Goal: Task Accomplishment & Management: Use online tool/utility

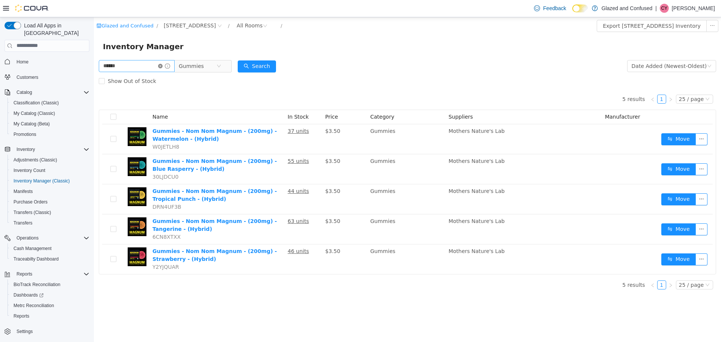
click at [163, 65] on icon "icon: close-circle" at bounding box center [160, 65] width 5 height 5
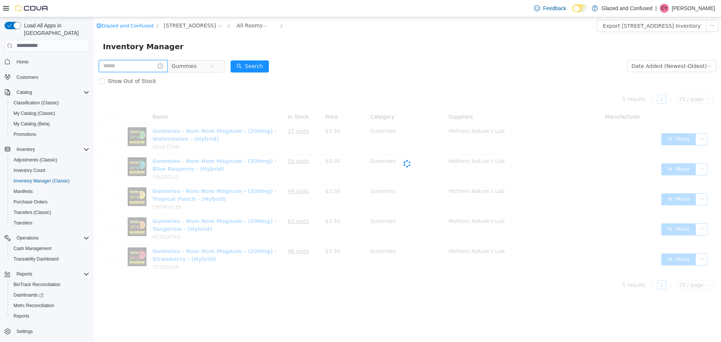
drag, startPoint x: 147, startPoint y: 63, endPoint x: 144, endPoint y: 70, distance: 7.9
click at [147, 63] on input "text" at bounding box center [133, 66] width 69 height 12
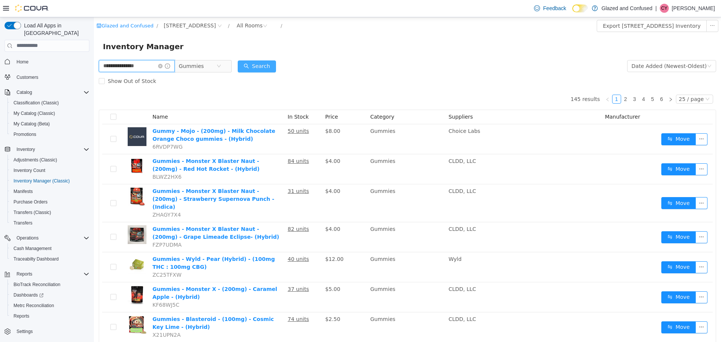
type input "**********"
click at [263, 65] on button "Search" at bounding box center [257, 66] width 38 height 12
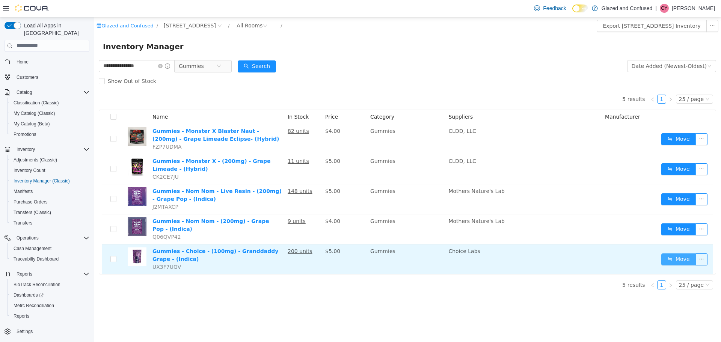
click at [688, 259] on button "Move" at bounding box center [679, 259] width 35 height 12
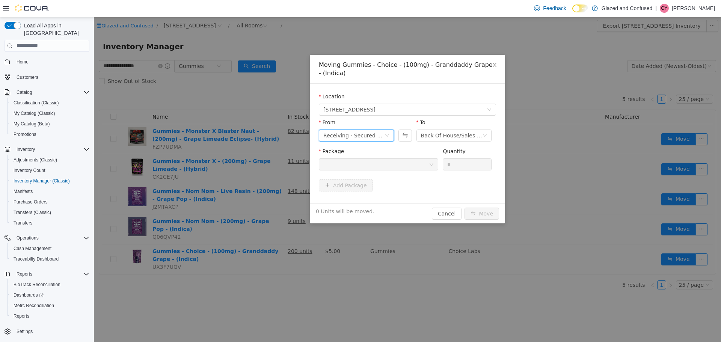
click at [387, 133] on icon "icon: down" at bounding box center [387, 135] width 5 height 5
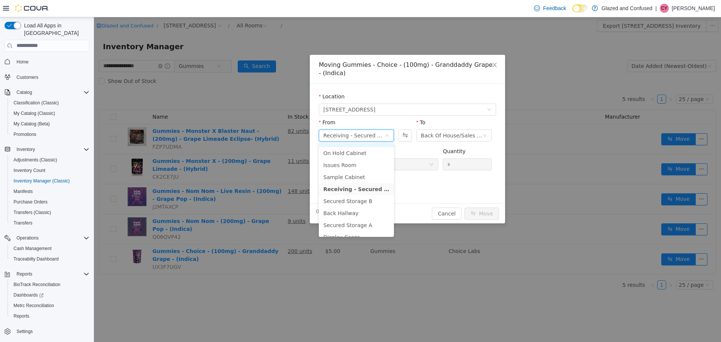
scroll to position [38, 0]
click at [363, 194] on li "Secured Storage B" at bounding box center [356, 197] width 75 height 12
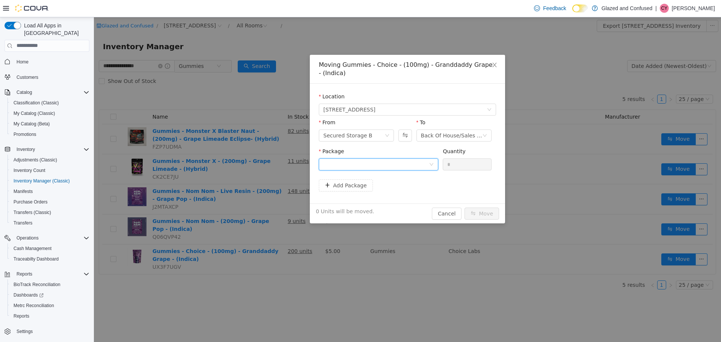
click at [368, 162] on div at bounding box center [376, 164] width 106 height 11
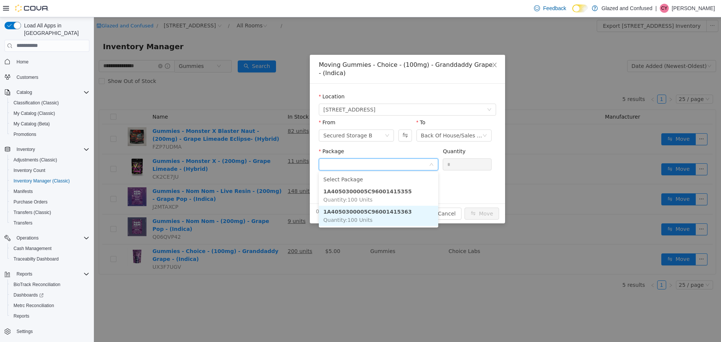
click at [353, 214] on strong "1A4050300005C96001415363" at bounding box center [367, 212] width 88 height 6
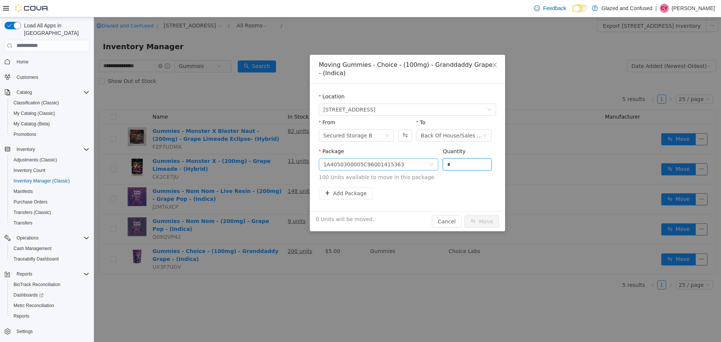
drag, startPoint x: 460, startPoint y: 163, endPoint x: 418, endPoint y: 163, distance: 41.7
click at [418, 163] on span "Package 1A4050300005C96001415363 Quantity * 100 Units available to move in this…" at bounding box center [407, 164] width 177 height 33
type input "**"
click at [465, 215] on button "Move" at bounding box center [482, 221] width 35 height 12
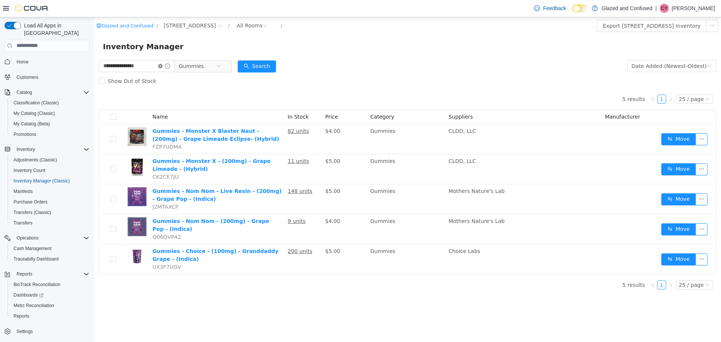
click at [163, 64] on icon "icon: close-circle" at bounding box center [160, 65] width 5 height 5
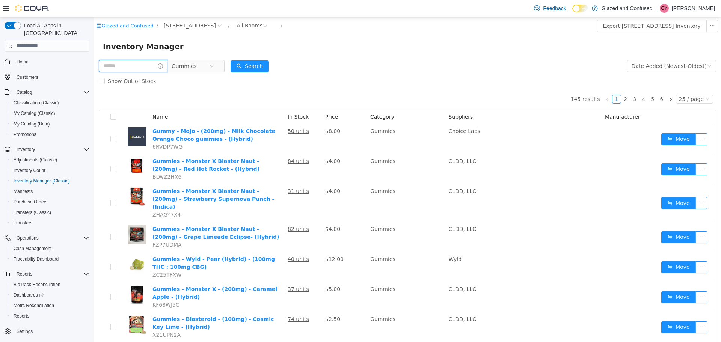
click at [124, 63] on input "text" at bounding box center [133, 66] width 69 height 12
type input "**********"
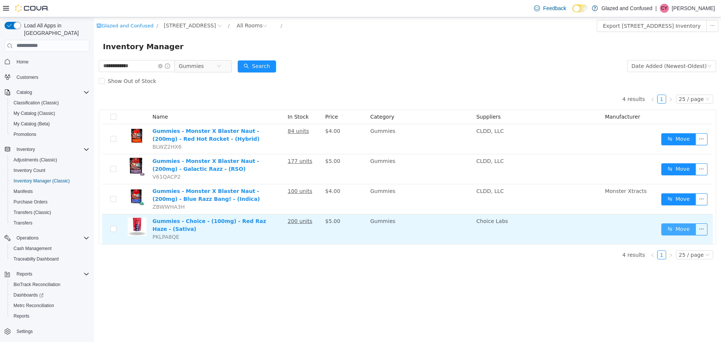
click at [678, 225] on button "Move" at bounding box center [679, 229] width 35 height 12
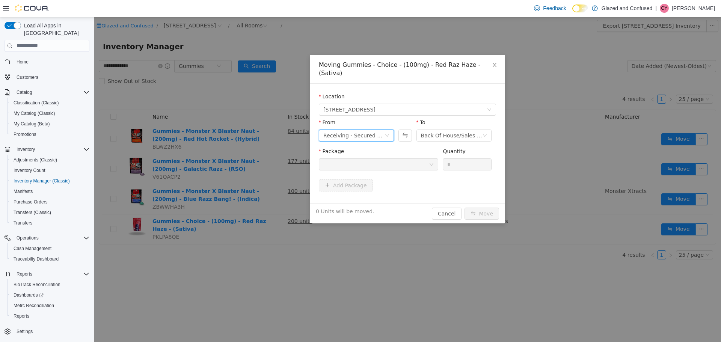
click at [385, 130] on div "Receiving - Secured Storage C" at bounding box center [353, 135] width 61 height 11
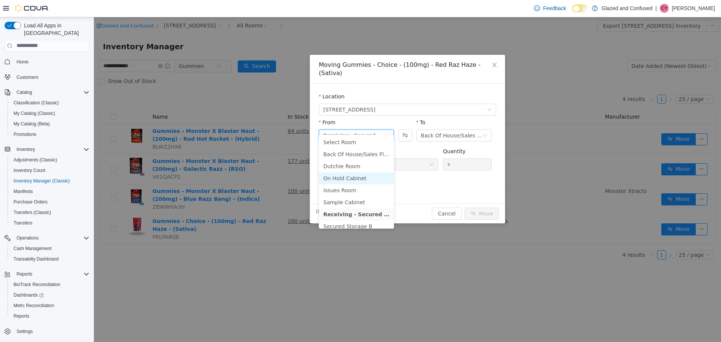
scroll to position [38, 0]
click at [367, 190] on li "Secured Storage B" at bounding box center [356, 189] width 75 height 12
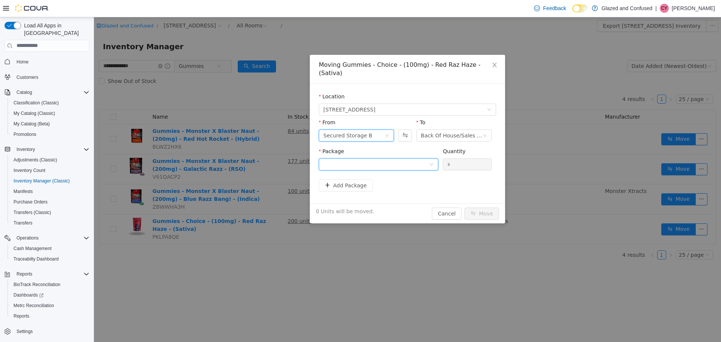
click at [389, 159] on div at bounding box center [376, 164] width 106 height 11
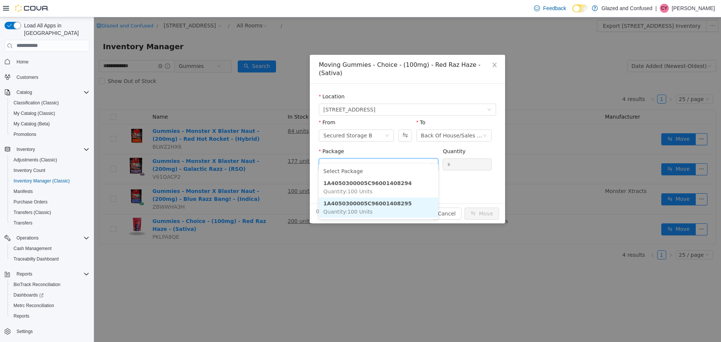
drag, startPoint x: 390, startPoint y: 203, endPoint x: 396, endPoint y: 199, distance: 6.6
click at [391, 203] on strong "1A4050300005C96001408295" at bounding box center [367, 203] width 88 height 6
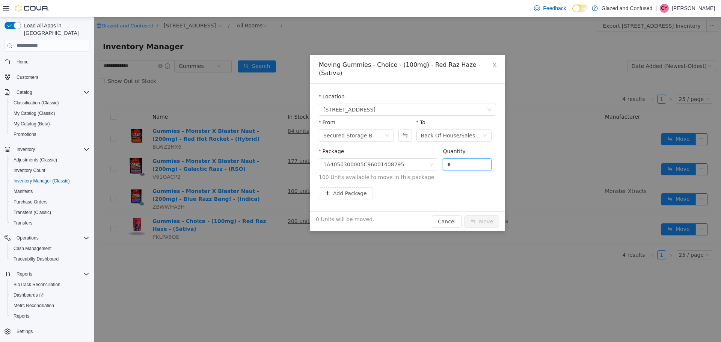
drag, startPoint x: 459, startPoint y: 154, endPoint x: 438, endPoint y: 160, distance: 21.6
click at [438, 160] on span "Package 1A4050300005C96001408295 Quantity * 100 Units available to move in this…" at bounding box center [407, 164] width 177 height 33
type input "**"
click at [465, 215] on button "Move" at bounding box center [482, 221] width 35 height 12
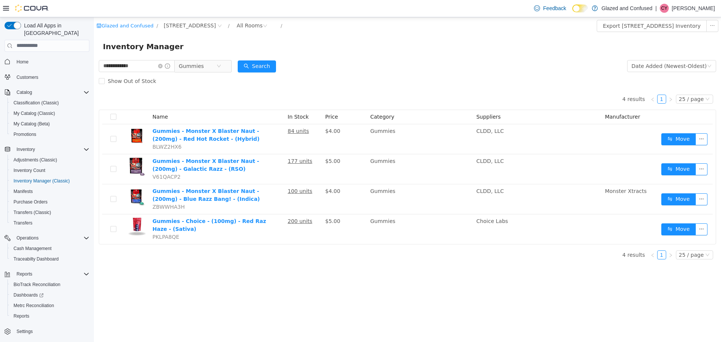
click at [452, 105] on div "4 results 1 25 / page Name In Stock Price Category Suppliers Manufacturer Gummi…" at bounding box center [408, 166] width 618 height 156
